Goal: Task Accomplishment & Management: Complete application form

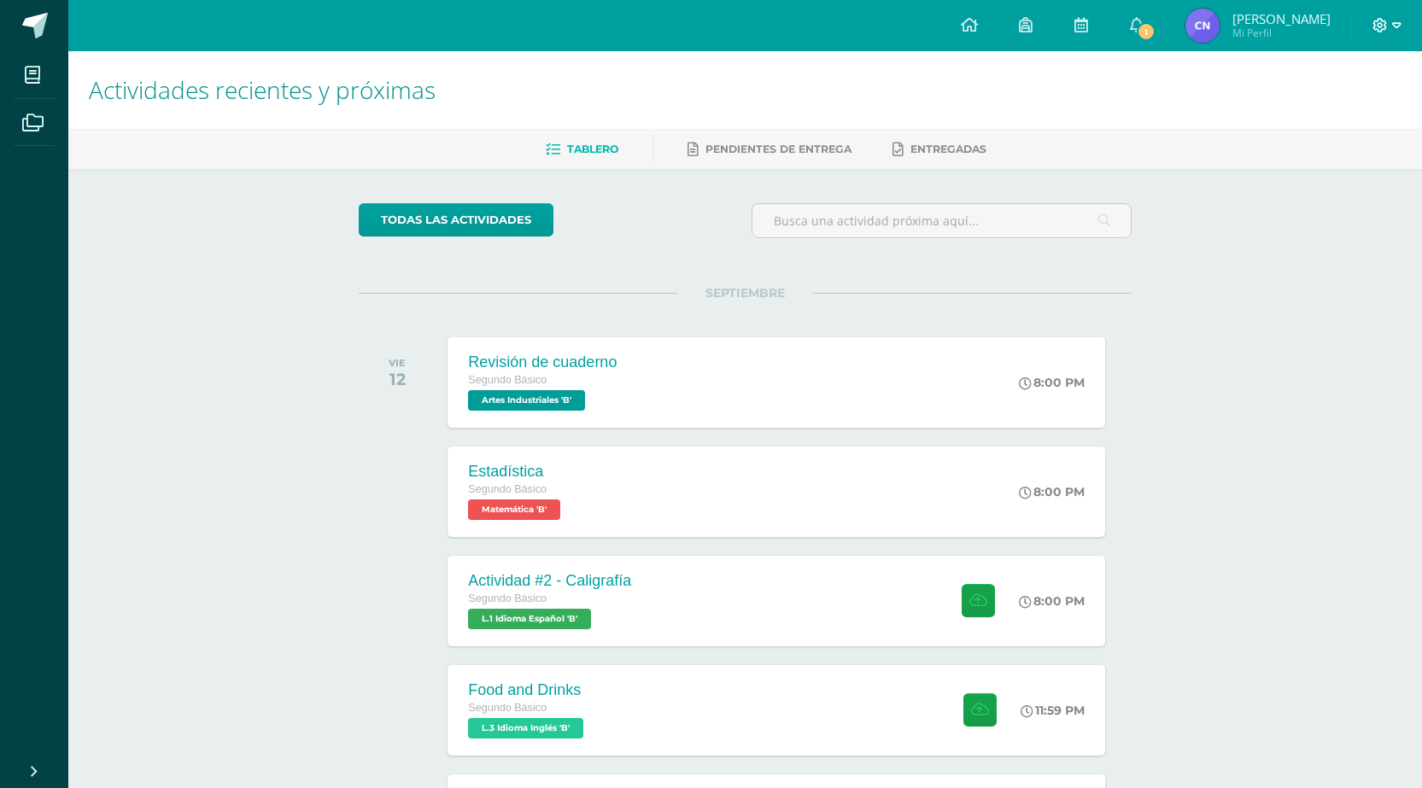
click at [1395, 31] on icon at bounding box center [1396, 25] width 9 height 15
click at [1347, 117] on span "Cerrar sesión" at bounding box center [1342, 116] width 77 height 16
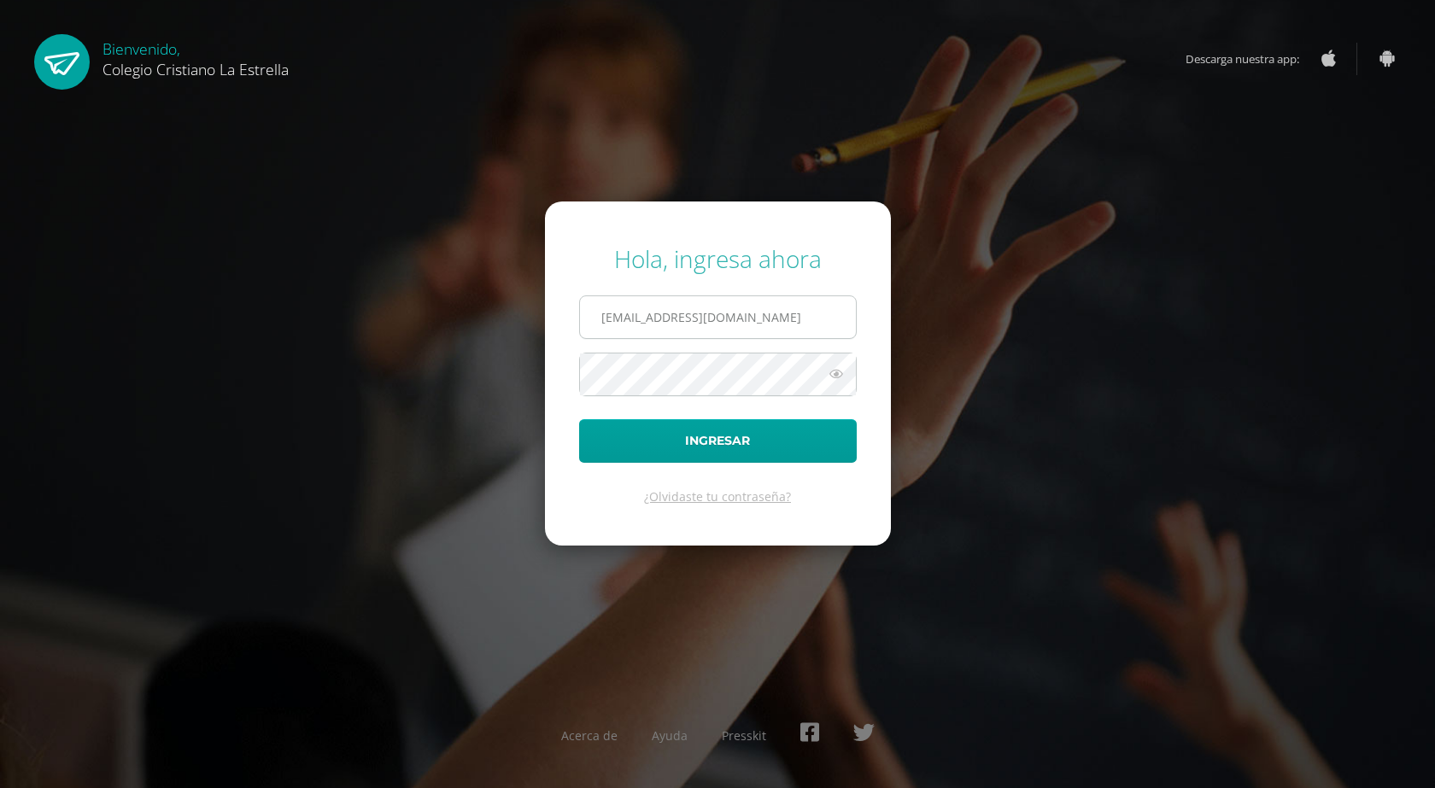
click at [722, 336] on input "641@laestrella.edu.gt" at bounding box center [718, 317] width 276 height 42
type input "37@laestrella.edu.gt"
click at [733, 436] on button "Ingresar" at bounding box center [718, 441] width 278 height 44
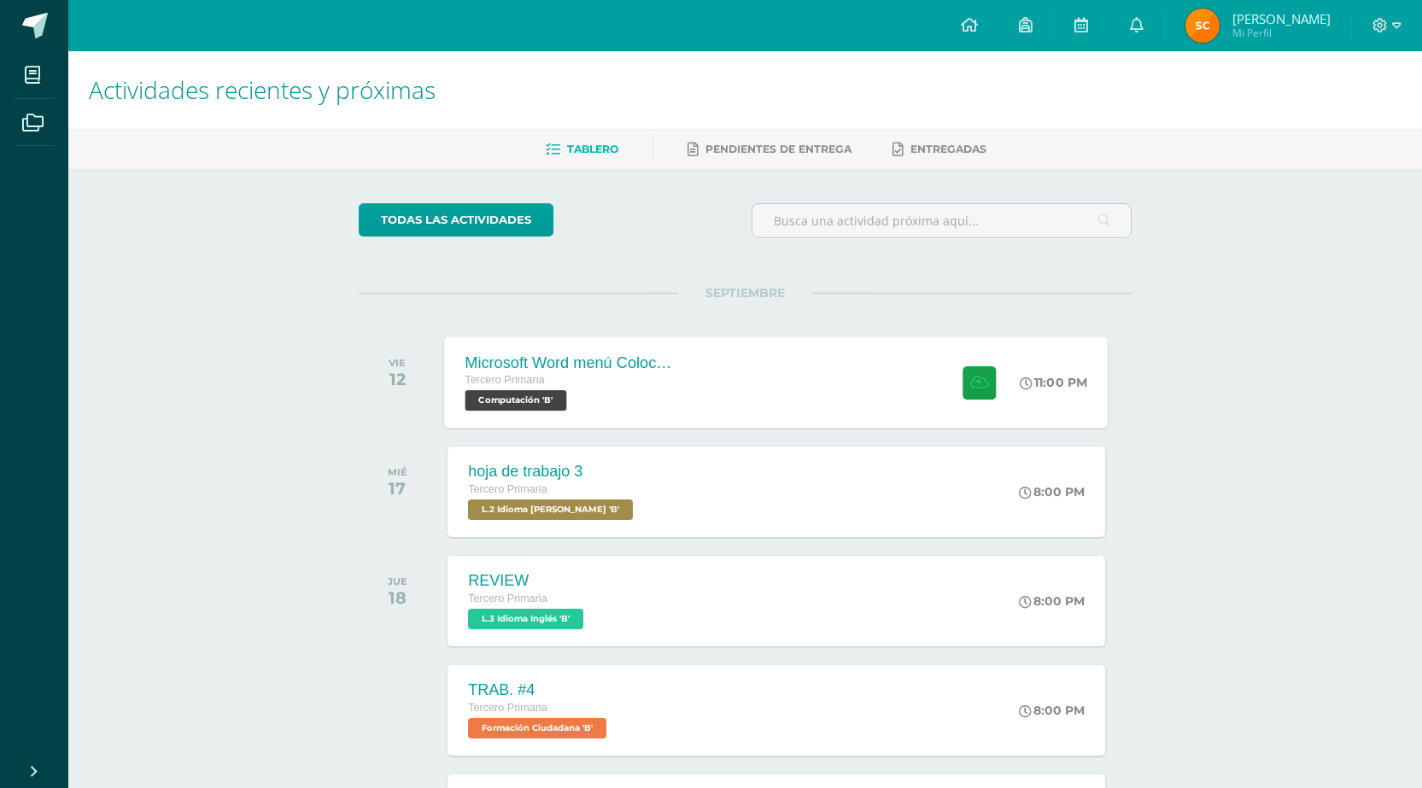
click at [812, 412] on div "Microsoft Word menú Colocación de márgenes Tercero Primaria Computación 'B' 11:…" at bounding box center [777, 381] width 664 height 91
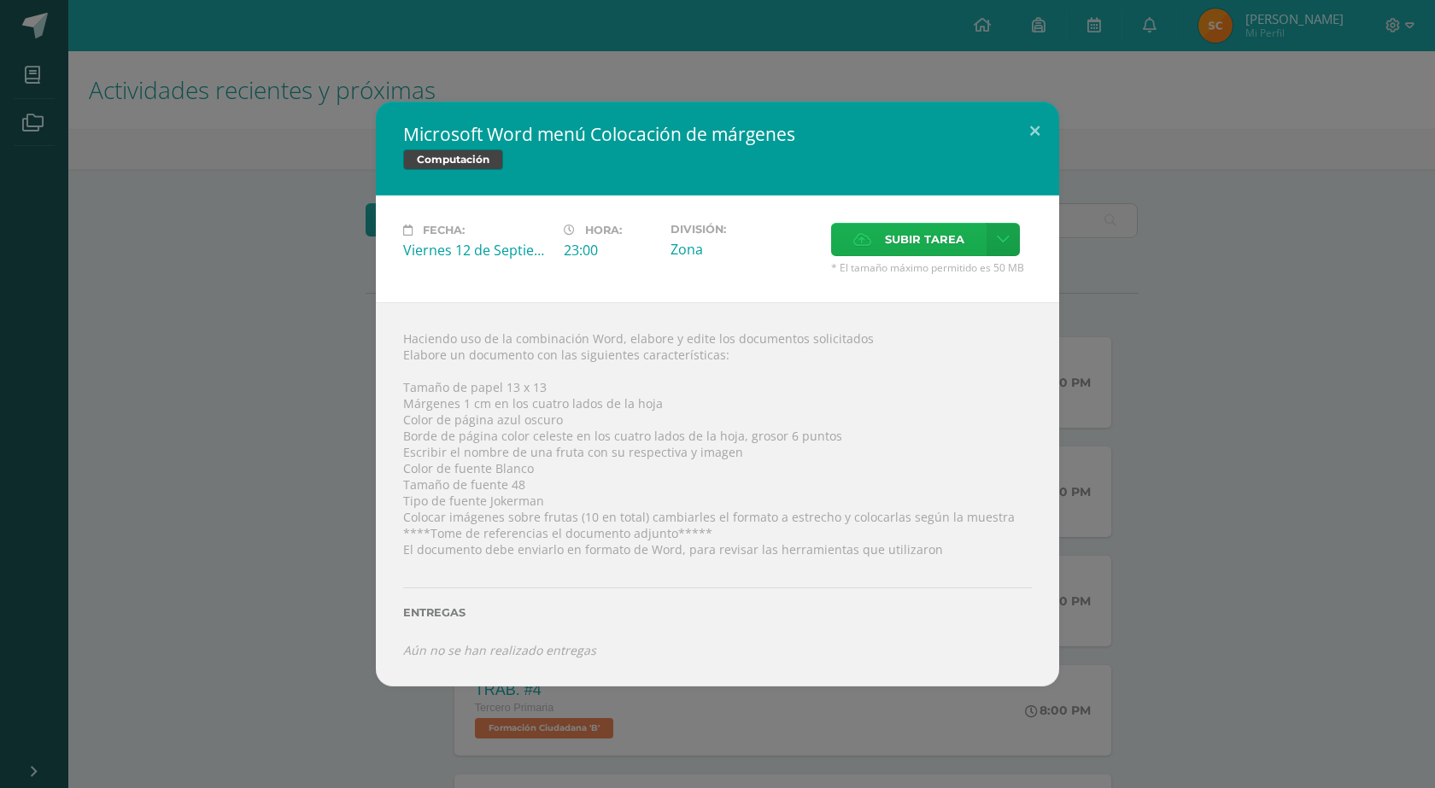
click at [884, 241] on label "Subir tarea" at bounding box center [908, 239] width 155 height 33
click at [0, 0] on input "Subir tarea" at bounding box center [0, 0] width 0 height 0
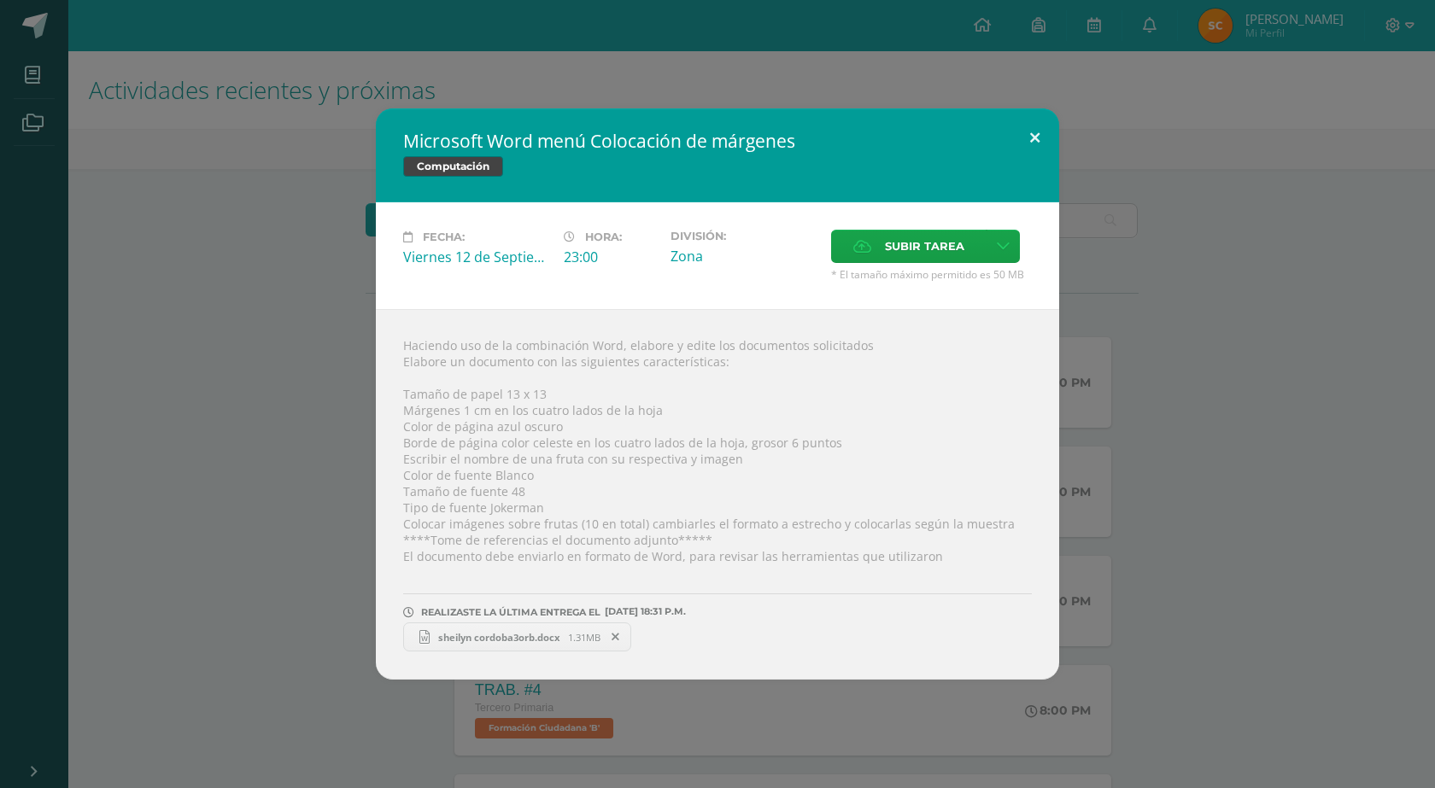
click at [1030, 141] on button at bounding box center [1034, 137] width 49 height 58
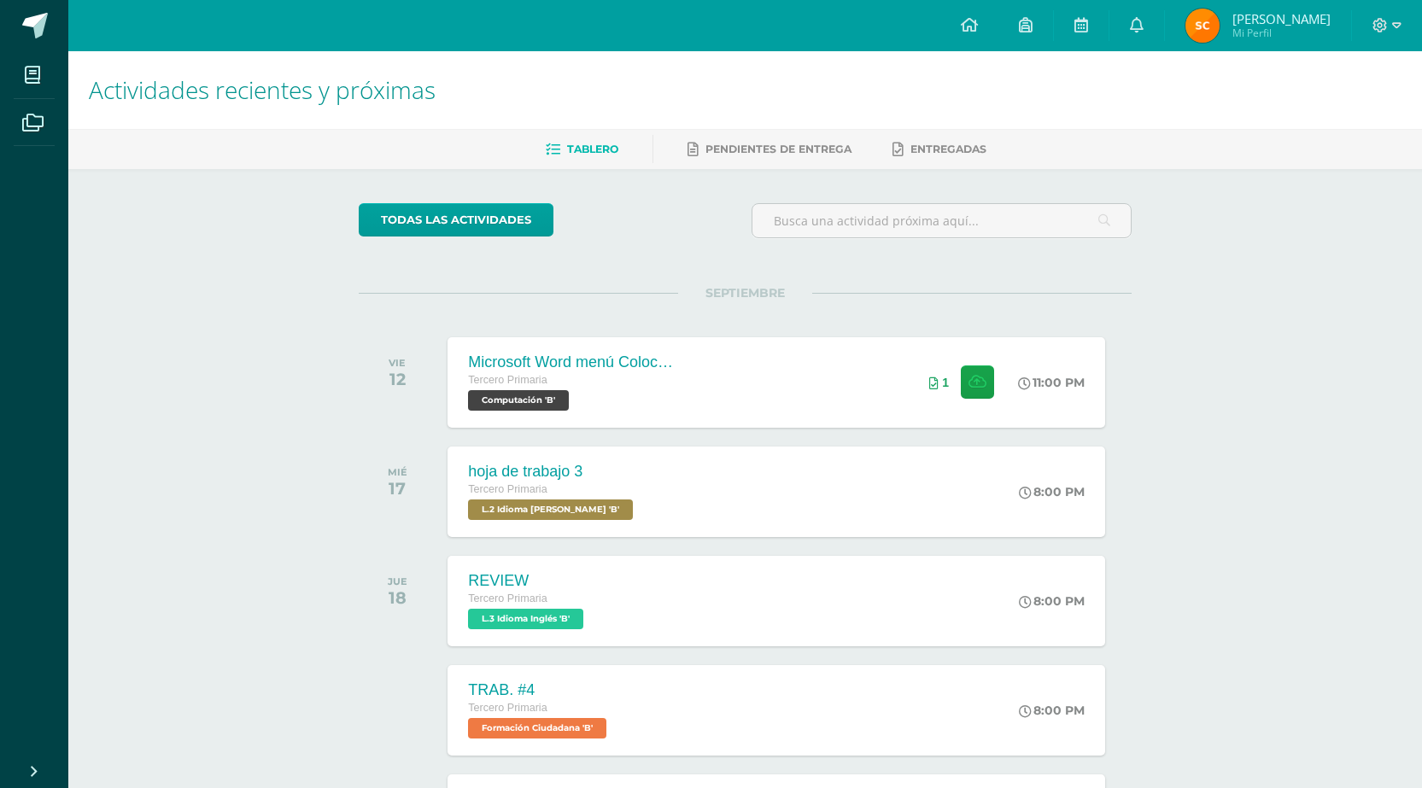
click at [1405, 24] on div at bounding box center [1387, 25] width 70 height 51
click at [1400, 24] on icon at bounding box center [1396, 25] width 9 height 6
click at [1354, 119] on span "Cerrar sesión" at bounding box center [1342, 116] width 77 height 16
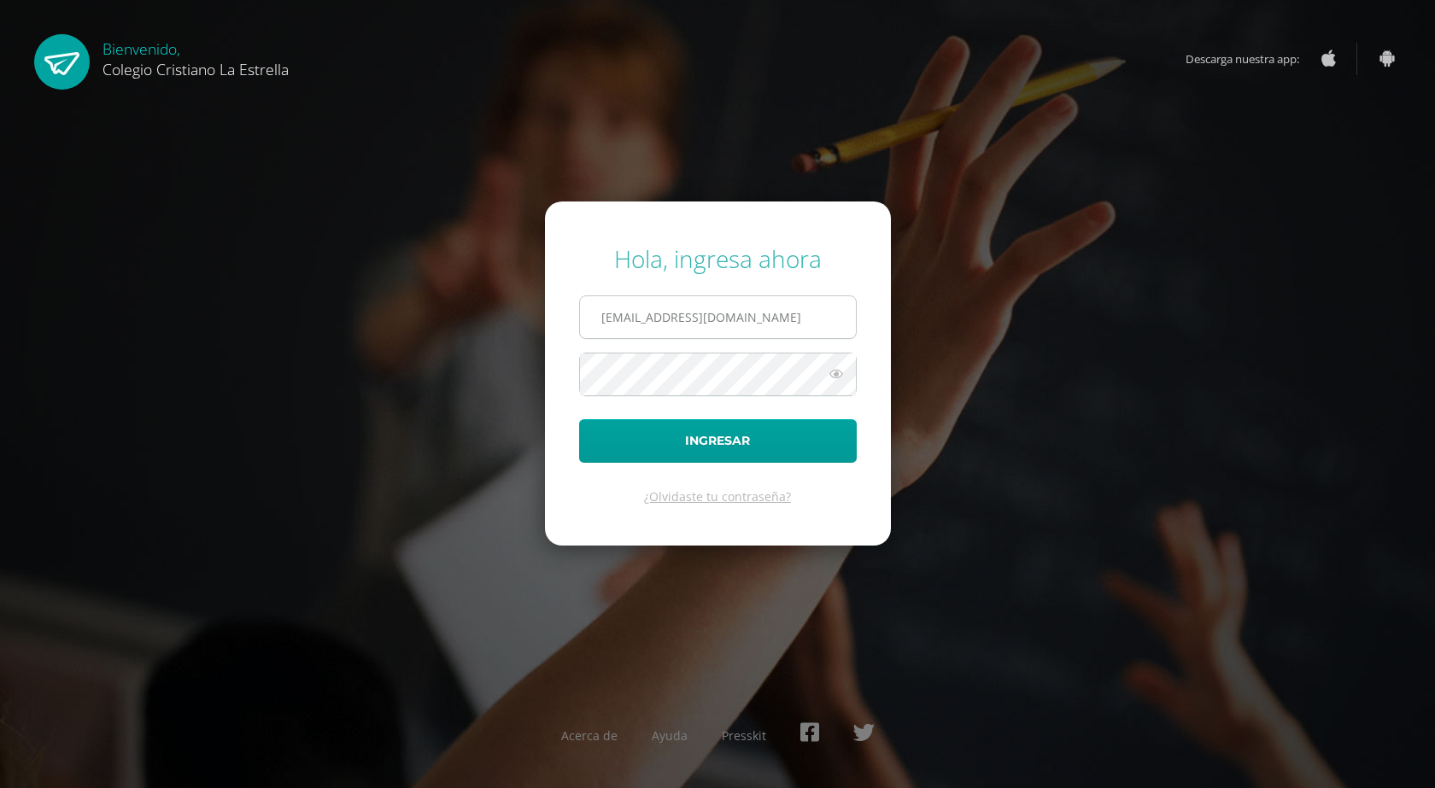
click at [785, 301] on input "[EMAIL_ADDRESS][DOMAIN_NAME]" at bounding box center [718, 317] width 276 height 42
type input "[EMAIL_ADDRESS][DOMAIN_NAME]"
click at [653, 458] on button "Ingresar" at bounding box center [718, 441] width 278 height 44
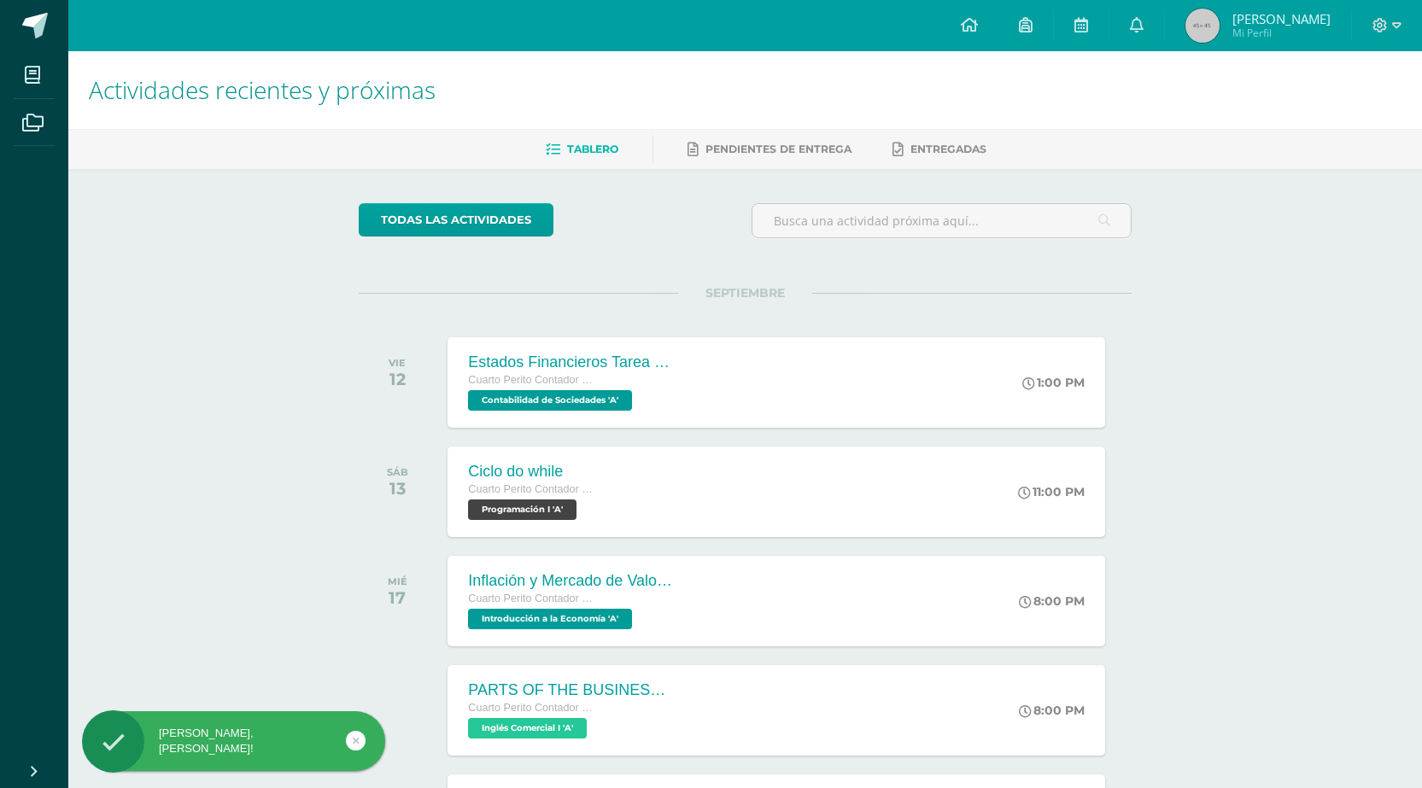
scroll to position [85, 0]
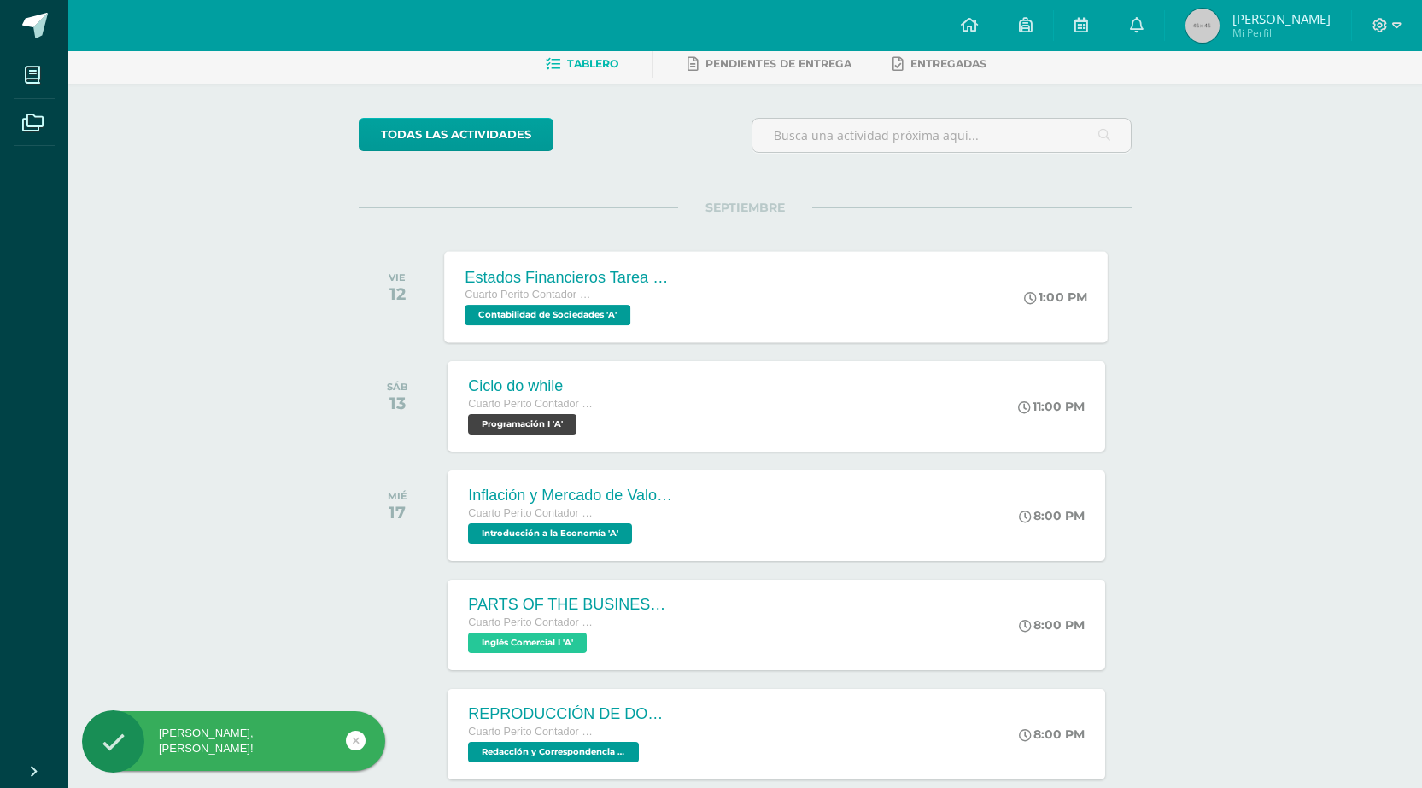
click at [781, 281] on div "Estados Financieros Tarea #67 Cuarto Perito Contador con Orientación en Computa…" at bounding box center [777, 296] width 664 height 91
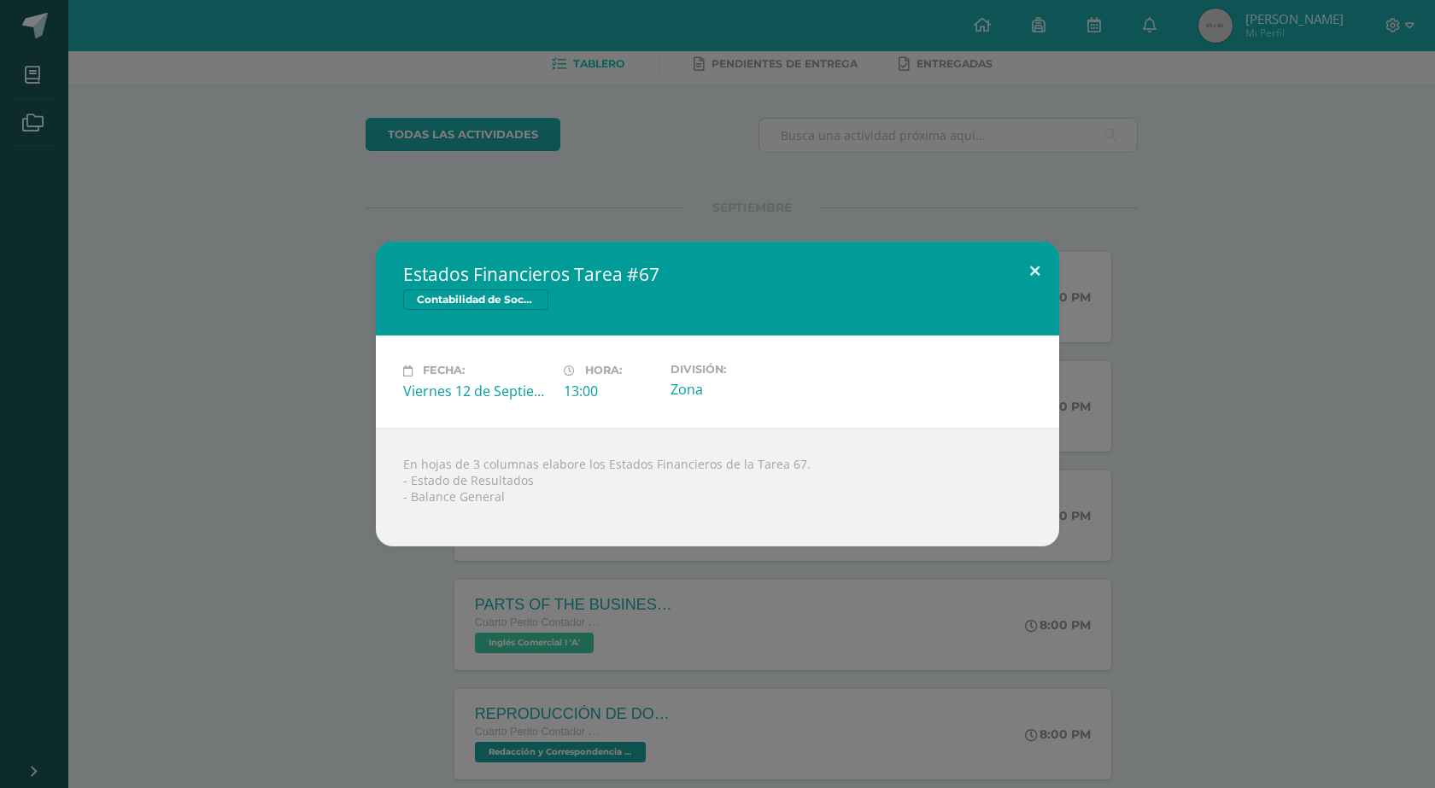
click at [1030, 277] on button at bounding box center [1034, 271] width 49 height 58
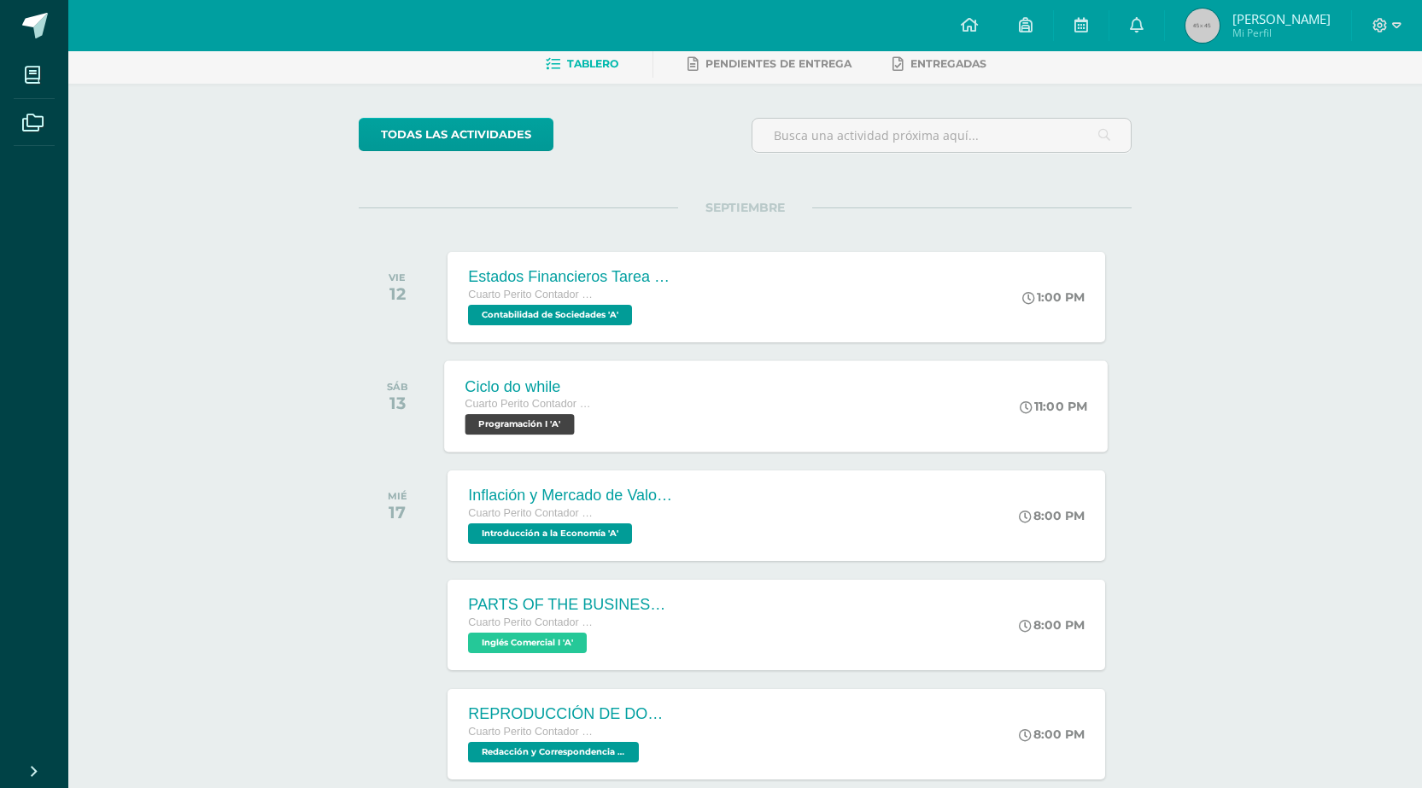
click at [725, 412] on div "Ciclo do while Cuarto Perito Contador con Orientación en Computación Programaci…" at bounding box center [777, 405] width 664 height 91
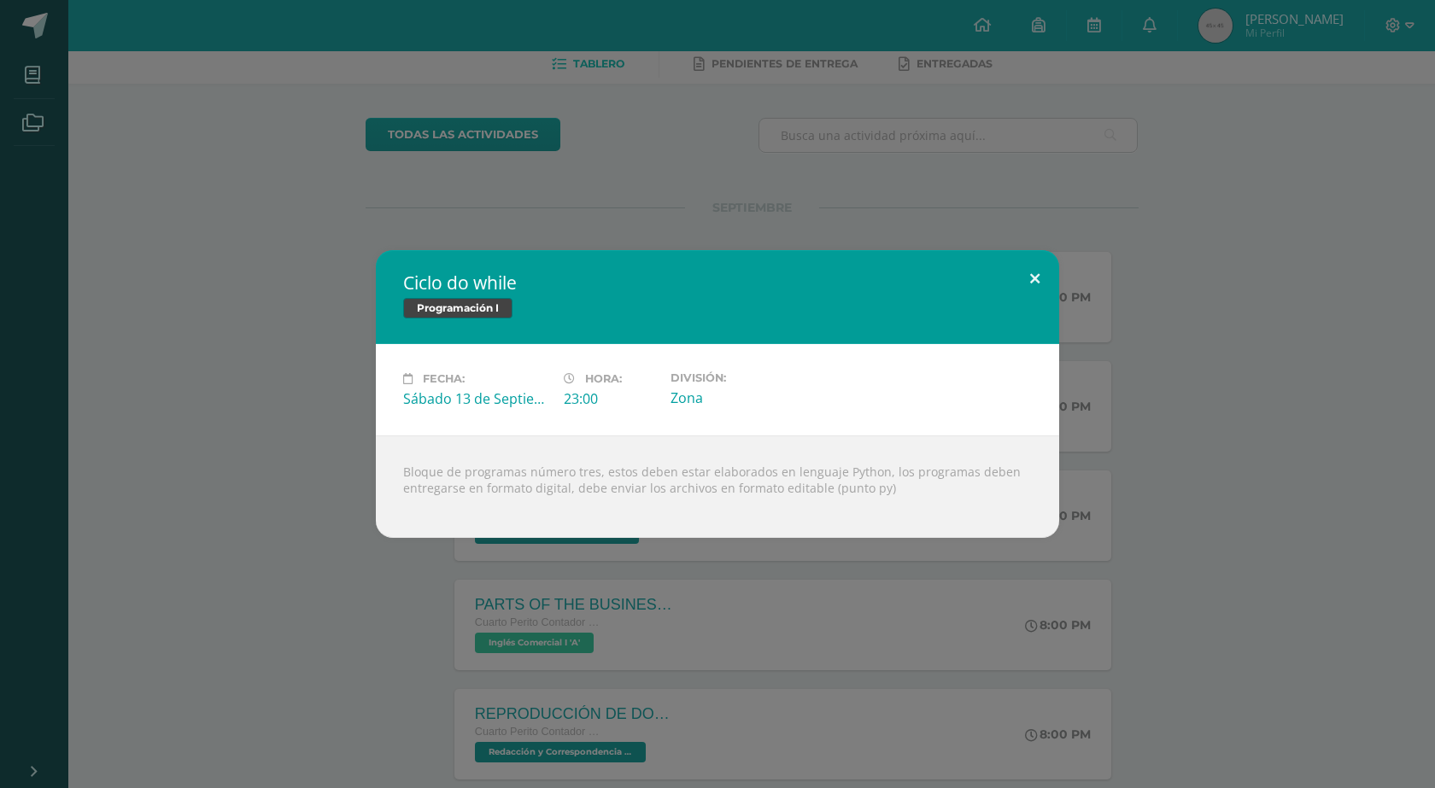
click at [1030, 275] on button at bounding box center [1034, 279] width 49 height 58
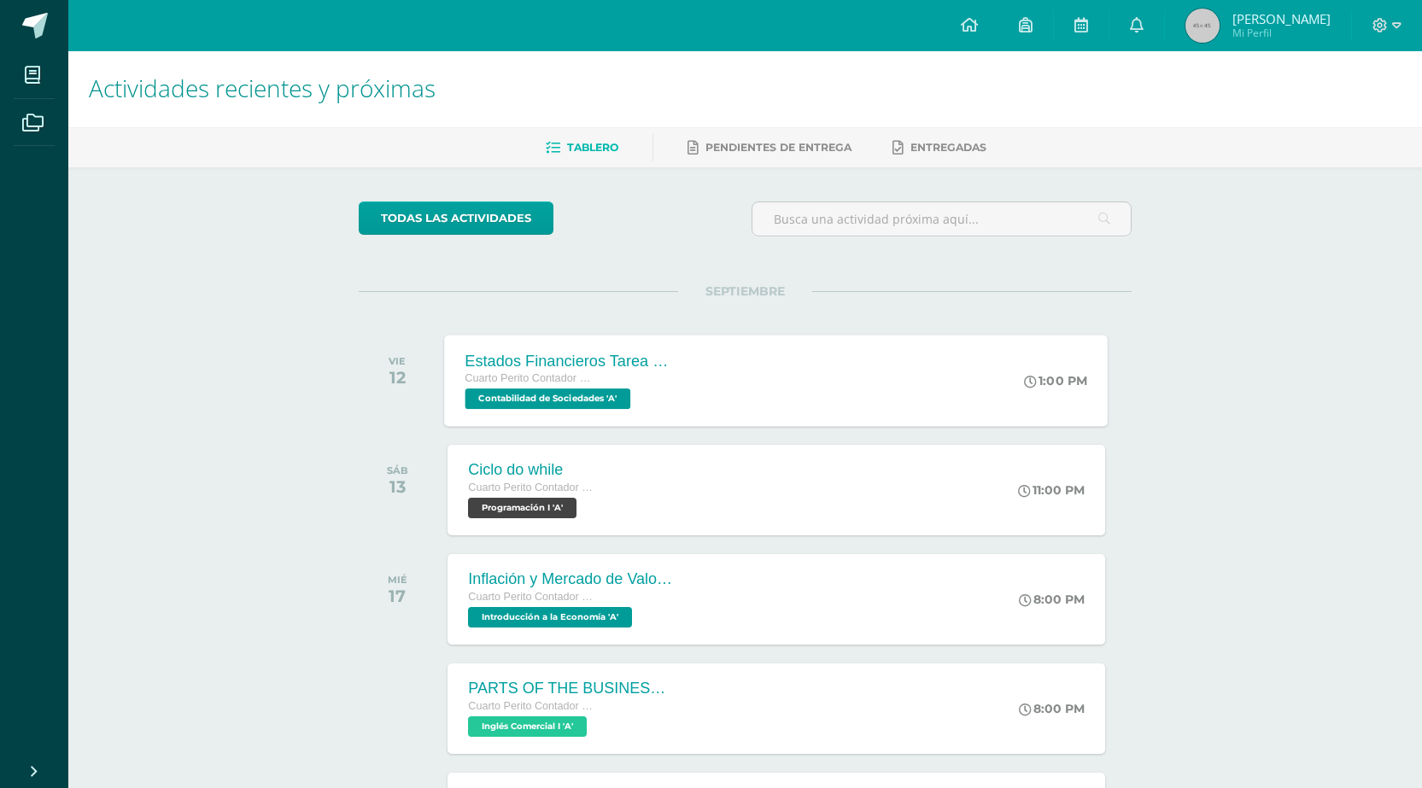
scroll to position [0, 0]
